Goal: Information Seeking & Learning: Learn about a topic

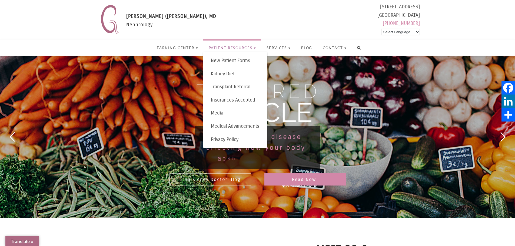
click at [243, 49] on span "Patient Resources" at bounding box center [233, 48] width 48 height 4
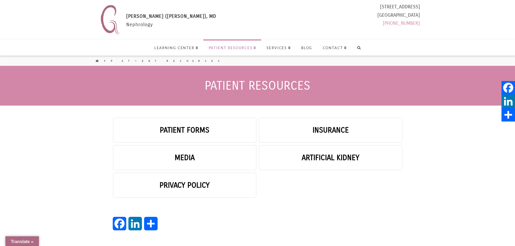
select select "Language Translate Widget"
click at [288, 161] on link "Artificial Kidney" at bounding box center [330, 158] width 143 height 25
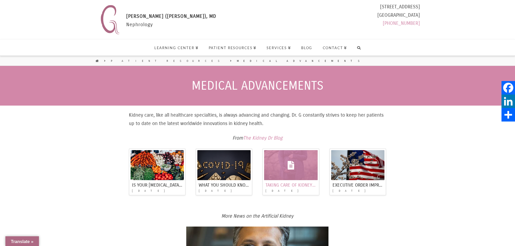
select select "Language Translate Widget"
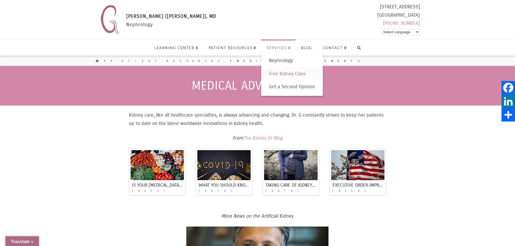
click at [284, 76] on span "Free Kidney Class" at bounding box center [287, 74] width 37 height 6
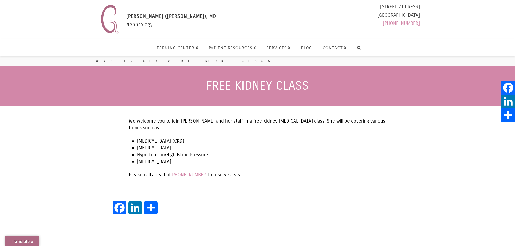
select select "Language Translate Widget"
